Goal: Transaction & Acquisition: Book appointment/travel/reservation

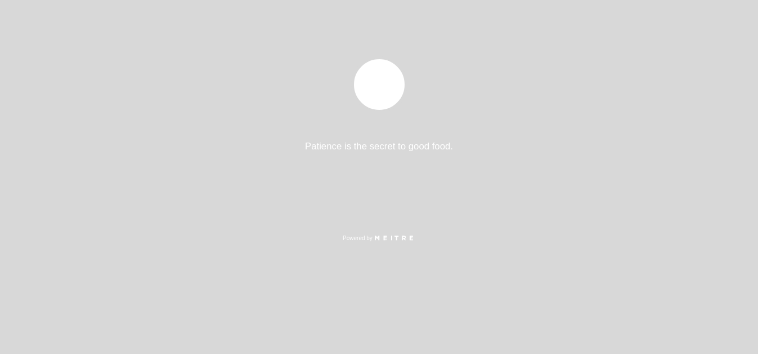
select select "es"
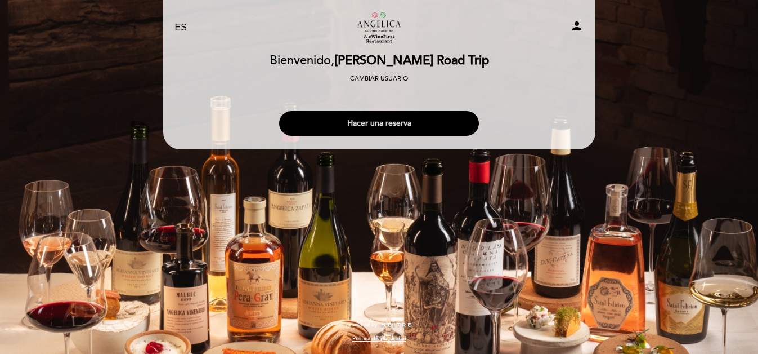
click at [377, 115] on button "Hacer una reserva" at bounding box center [379, 123] width 200 height 25
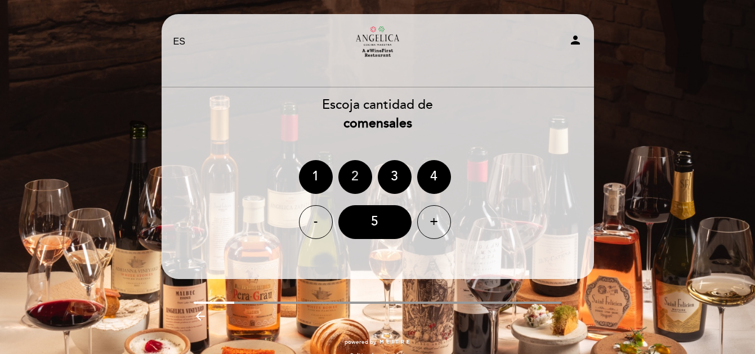
click at [359, 178] on div "2" at bounding box center [355, 177] width 34 height 34
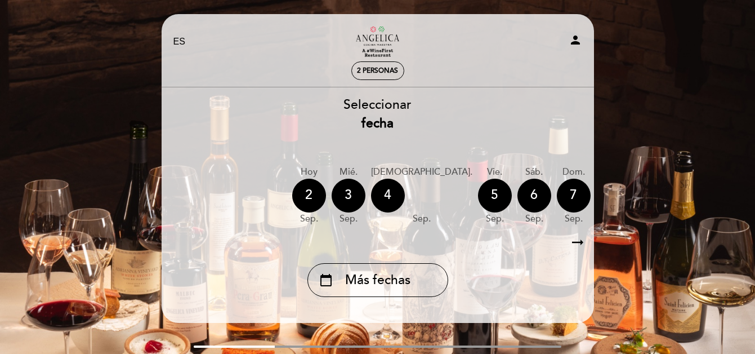
click at [410, 284] on div "calendar_today Más fechas" at bounding box center [377, 280] width 141 height 34
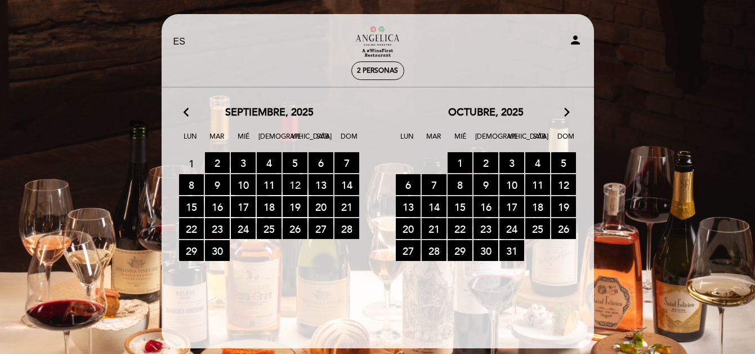
click at [298, 185] on span "12 RESERVAS DISPONIBLES" at bounding box center [295, 184] width 25 height 21
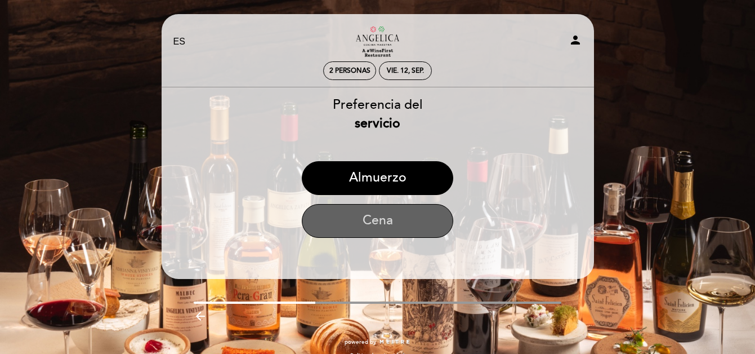
click at [385, 233] on button "Cena" at bounding box center [377, 221] width 151 height 34
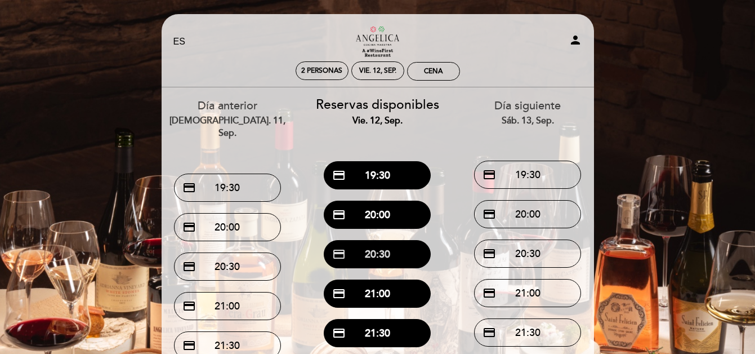
click at [381, 258] on button "credit_card 20:30" at bounding box center [377, 254] width 107 height 28
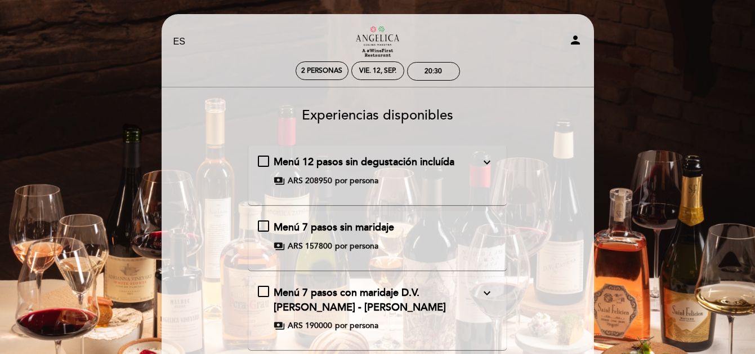
click at [491, 289] on icon "expand_more" at bounding box center [487, 293] width 14 height 14
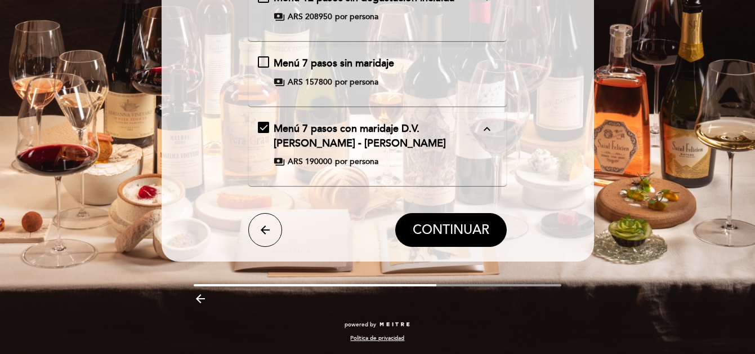
click at [430, 126] on span "Menú 7 pasos con maridaje D.V. [PERSON_NAME] - [PERSON_NAME]" at bounding box center [360, 135] width 172 height 27
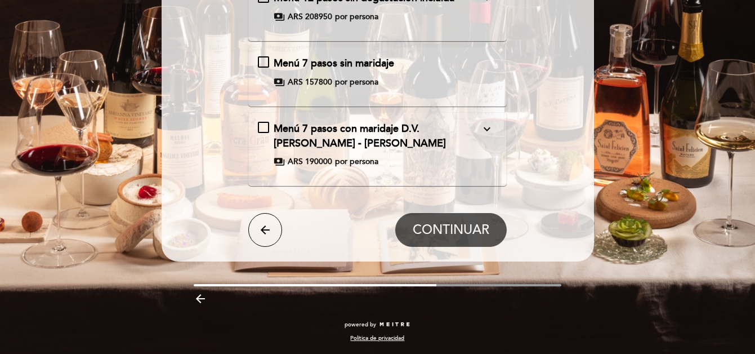
click at [312, 147] on span "Menú 7 pasos con maridaje D.V. [PERSON_NAME] - [PERSON_NAME]" at bounding box center [360, 135] width 172 height 27
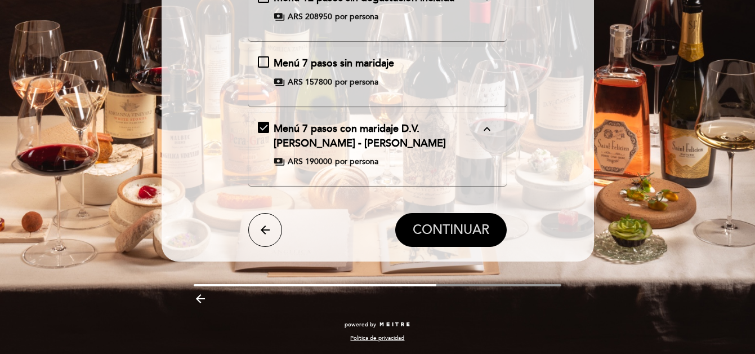
click at [459, 232] on span "CONTINUAR" at bounding box center [451, 230] width 77 height 16
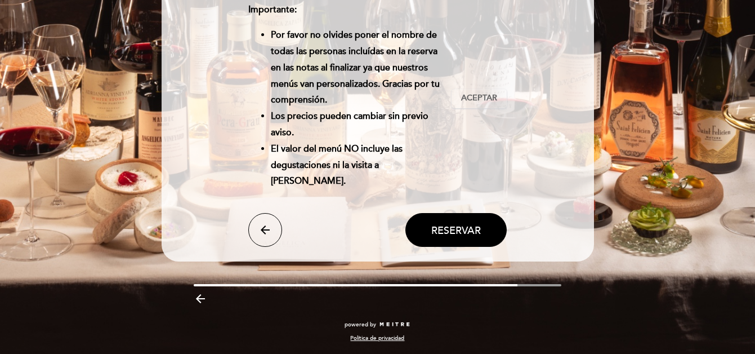
scroll to position [0, 0]
click at [265, 226] on icon "arrow_back" at bounding box center [265, 230] width 14 height 14
